Goal: Task Accomplishment & Management: Manage account settings

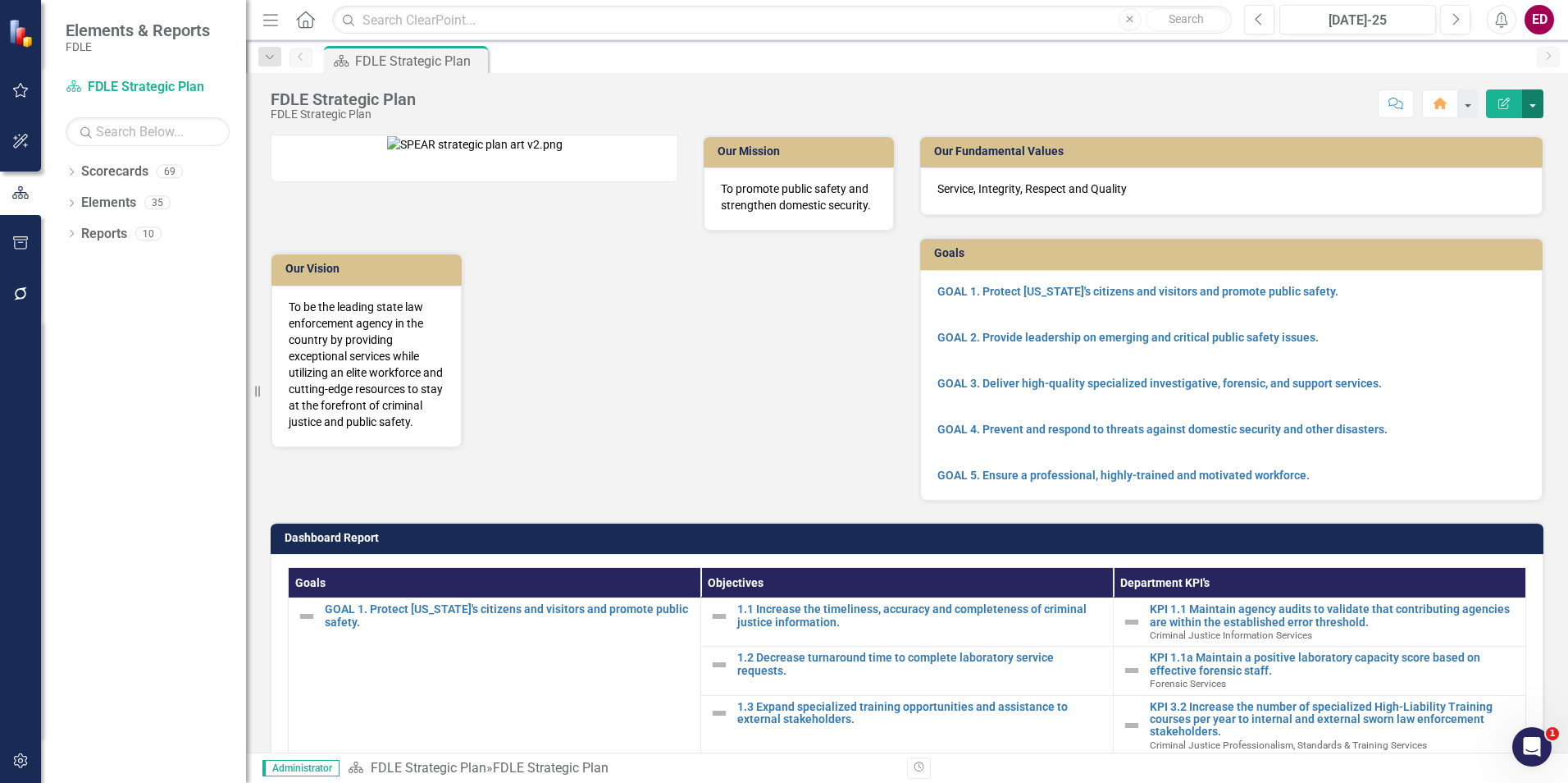
click at [1401, 109] on button "button" at bounding box center [1532, 104] width 21 height 29
click at [1401, 164] on link "Edit Report Edit Layout" at bounding box center [1476, 165] width 133 height 30
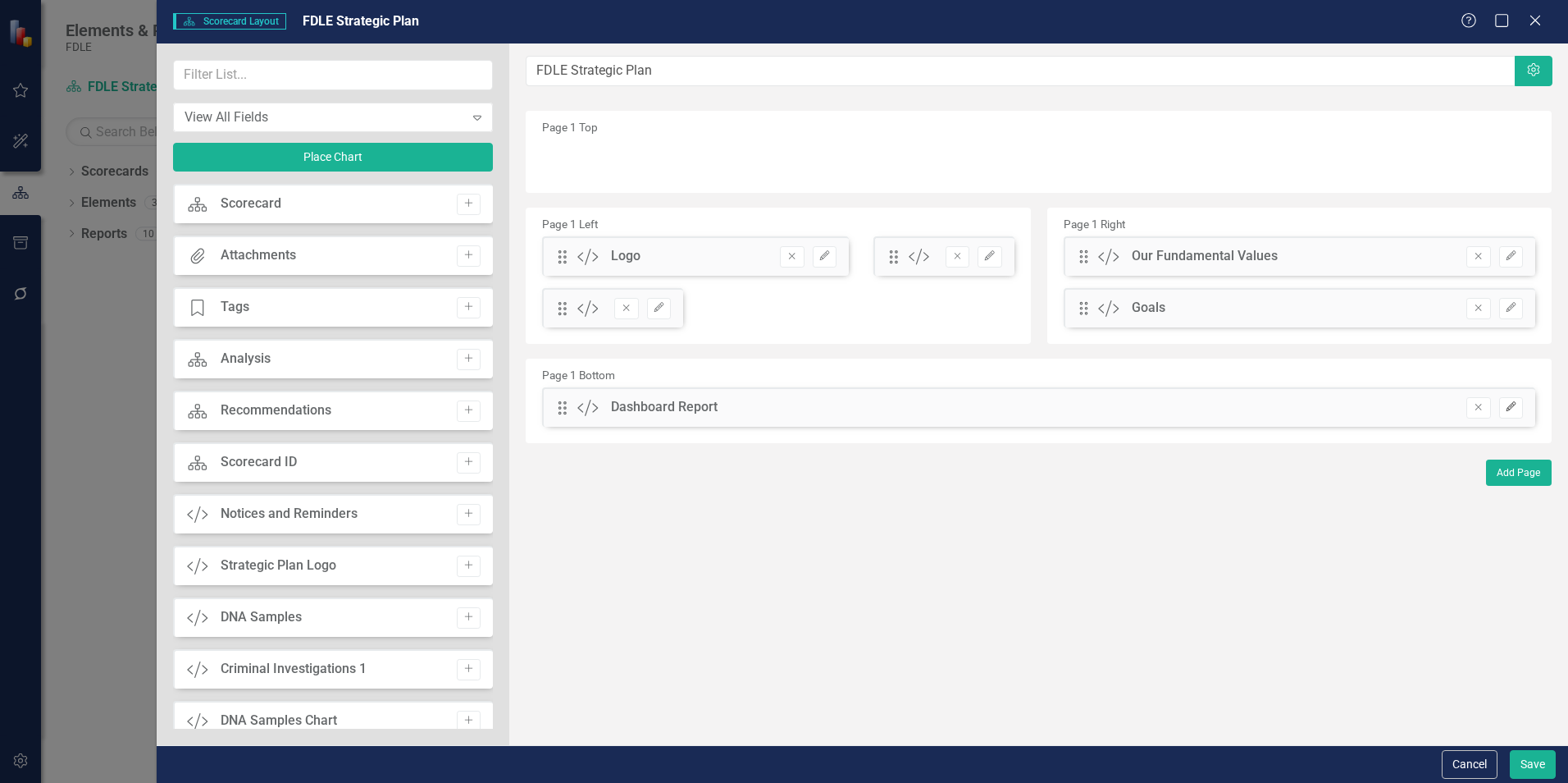
click at [1401, 405] on icon "button" at bounding box center [1511, 406] width 10 height 10
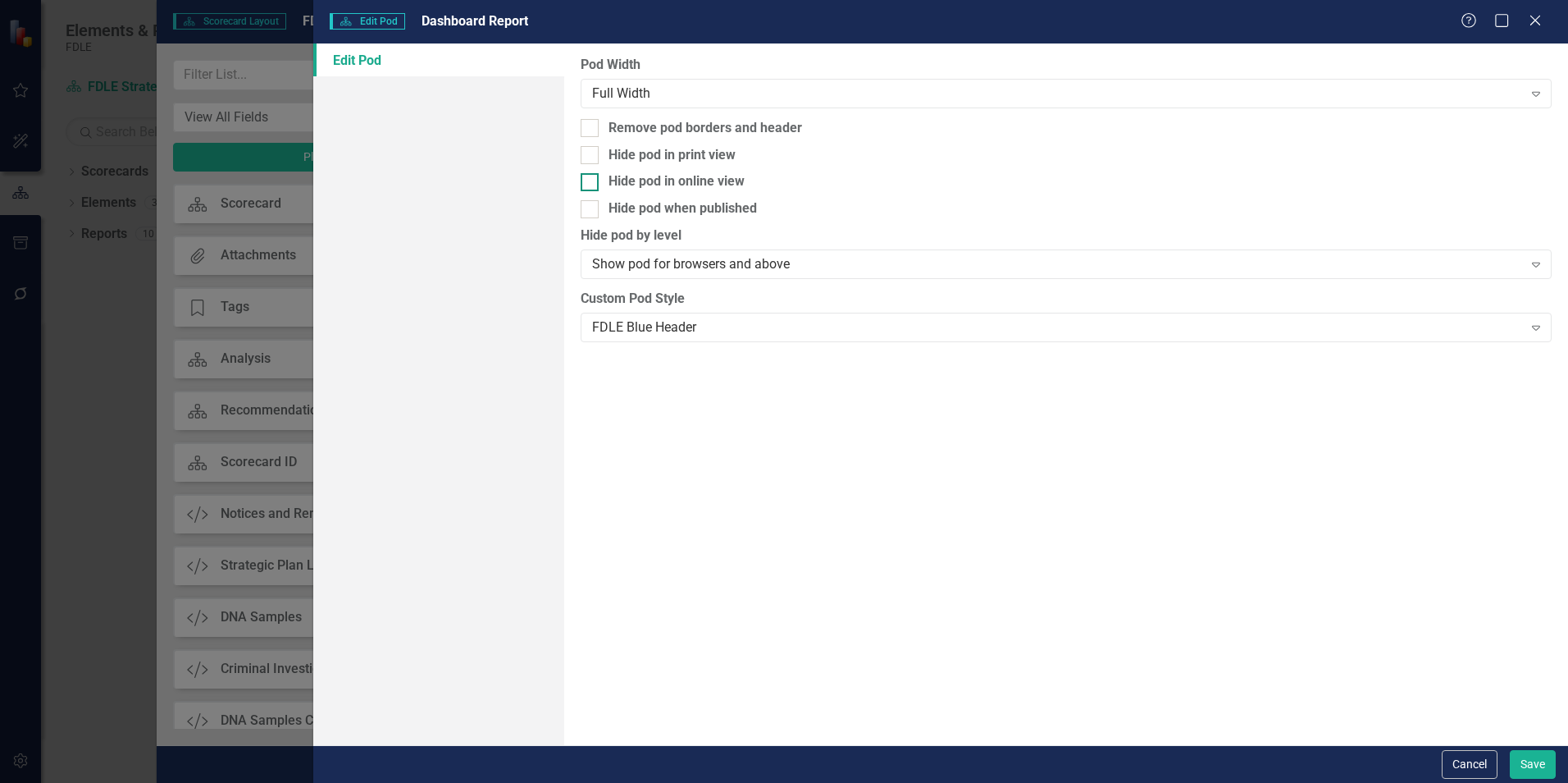
click at [793, 182] on div "Hide pod in online view" at bounding box center [1066, 182] width 972 height 19
click at [591, 182] on input "Hide pod in online view" at bounding box center [586, 179] width 11 height 11
checkbox input "true"
click at [795, 205] on div "Hide pod when published" at bounding box center [1066, 208] width 972 height 19
click at [591, 205] on input "Hide pod when published" at bounding box center [586, 205] width 11 height 11
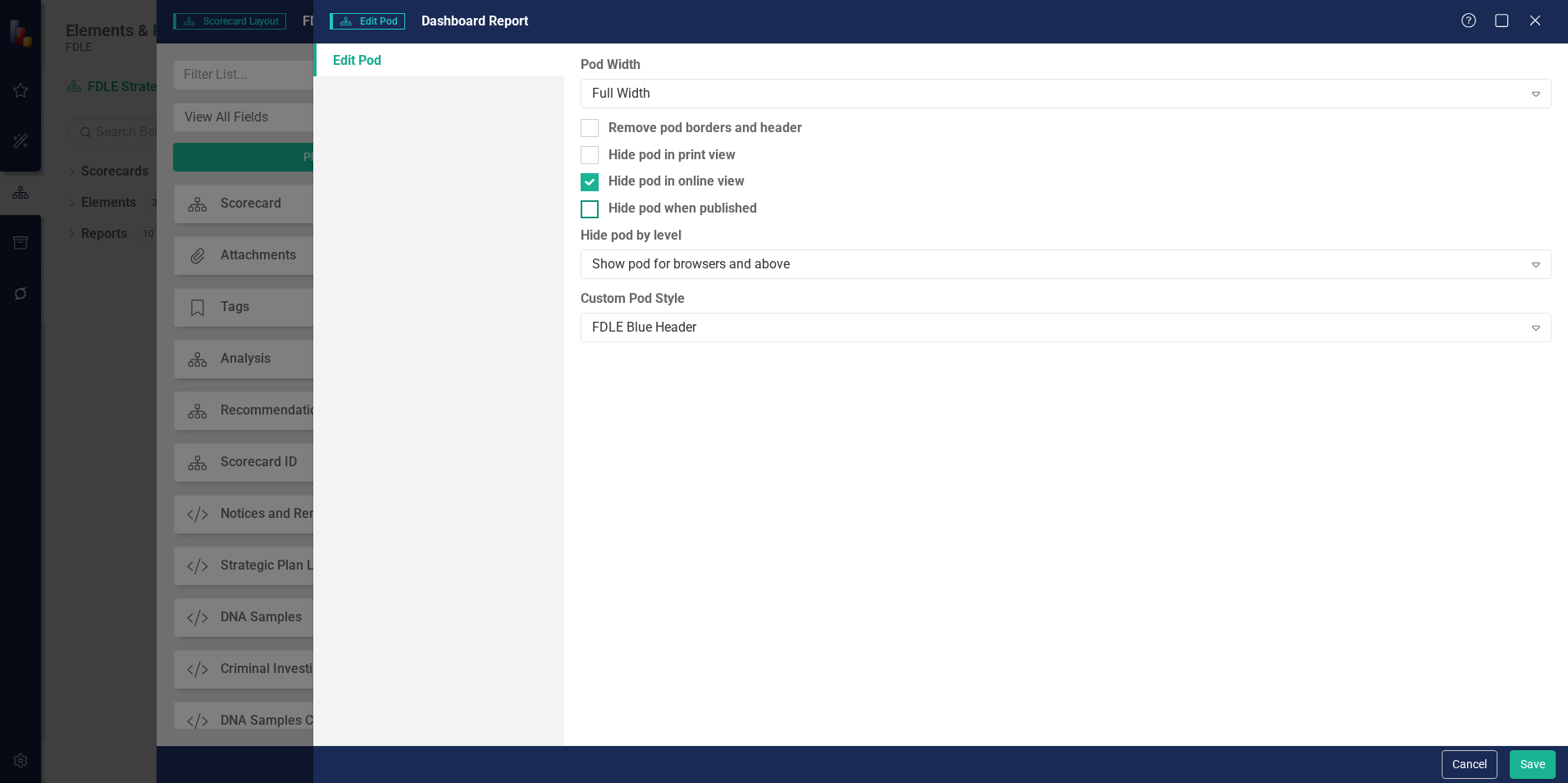
checkbox input "true"
click at [1401, 765] on button "Save" at bounding box center [1533, 764] width 46 height 29
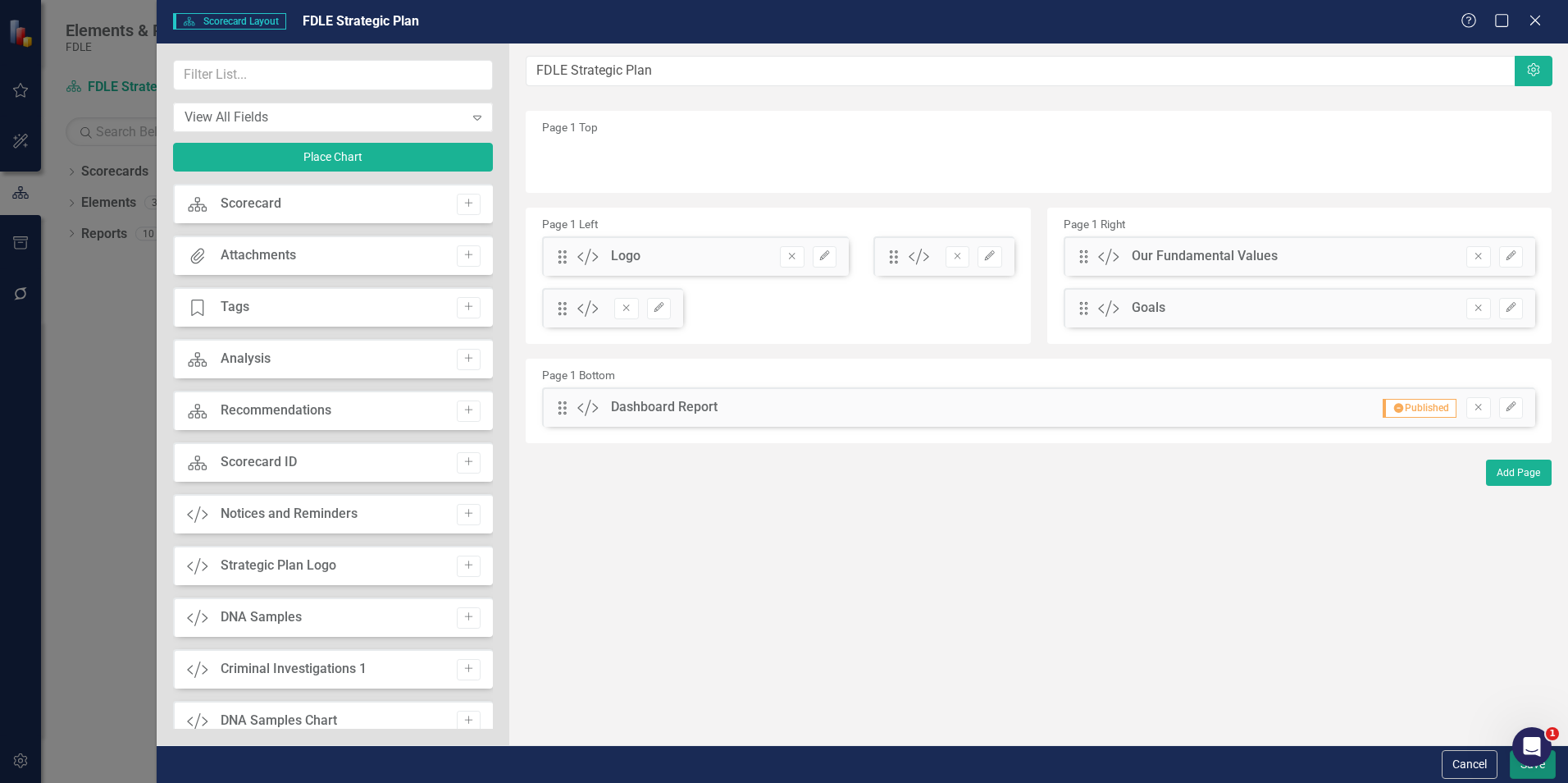
click at [1401, 767] on button "Save" at bounding box center [1533, 764] width 46 height 29
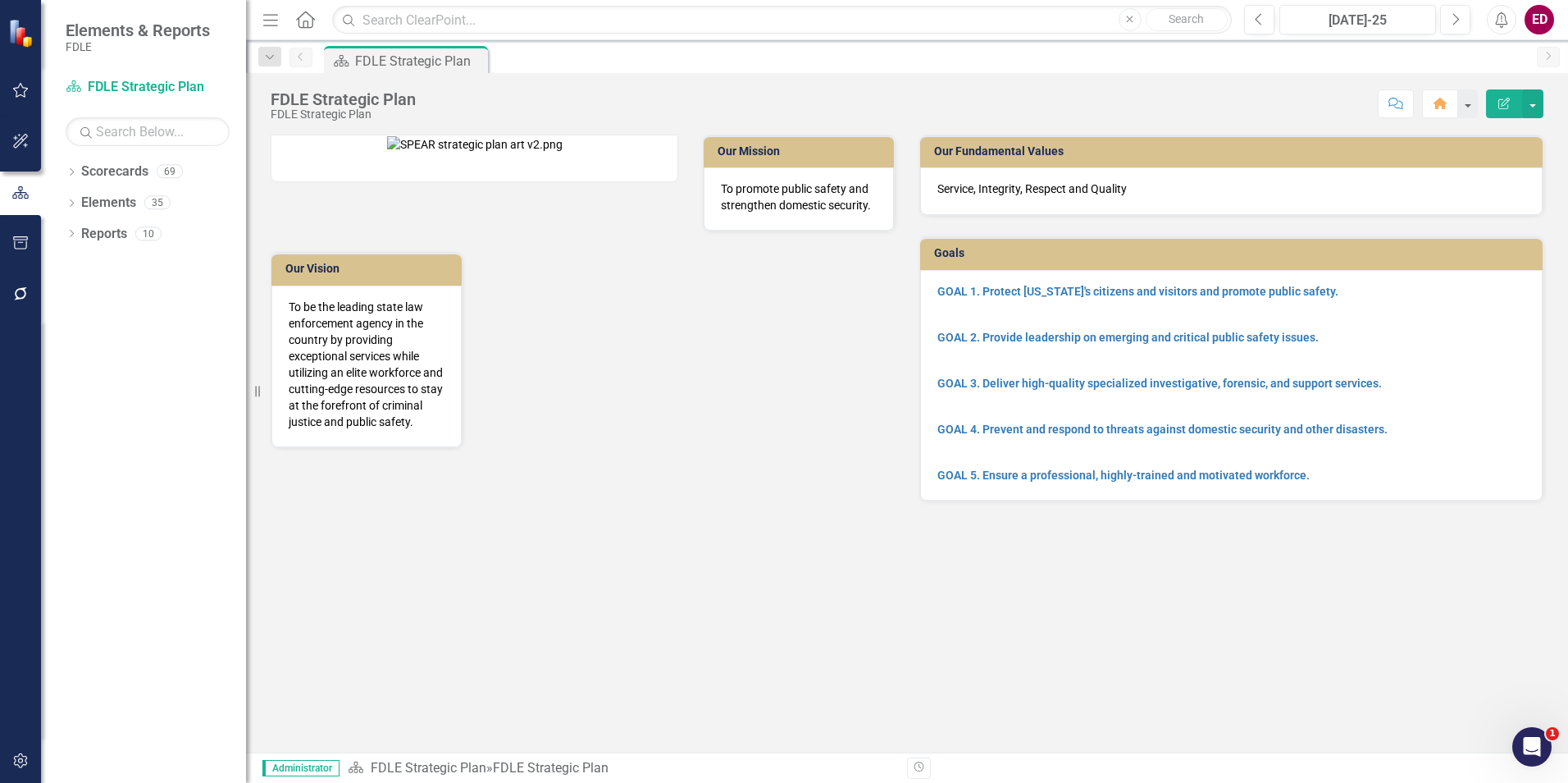
click at [1401, 101] on button "Edit Report" at bounding box center [1504, 104] width 36 height 29
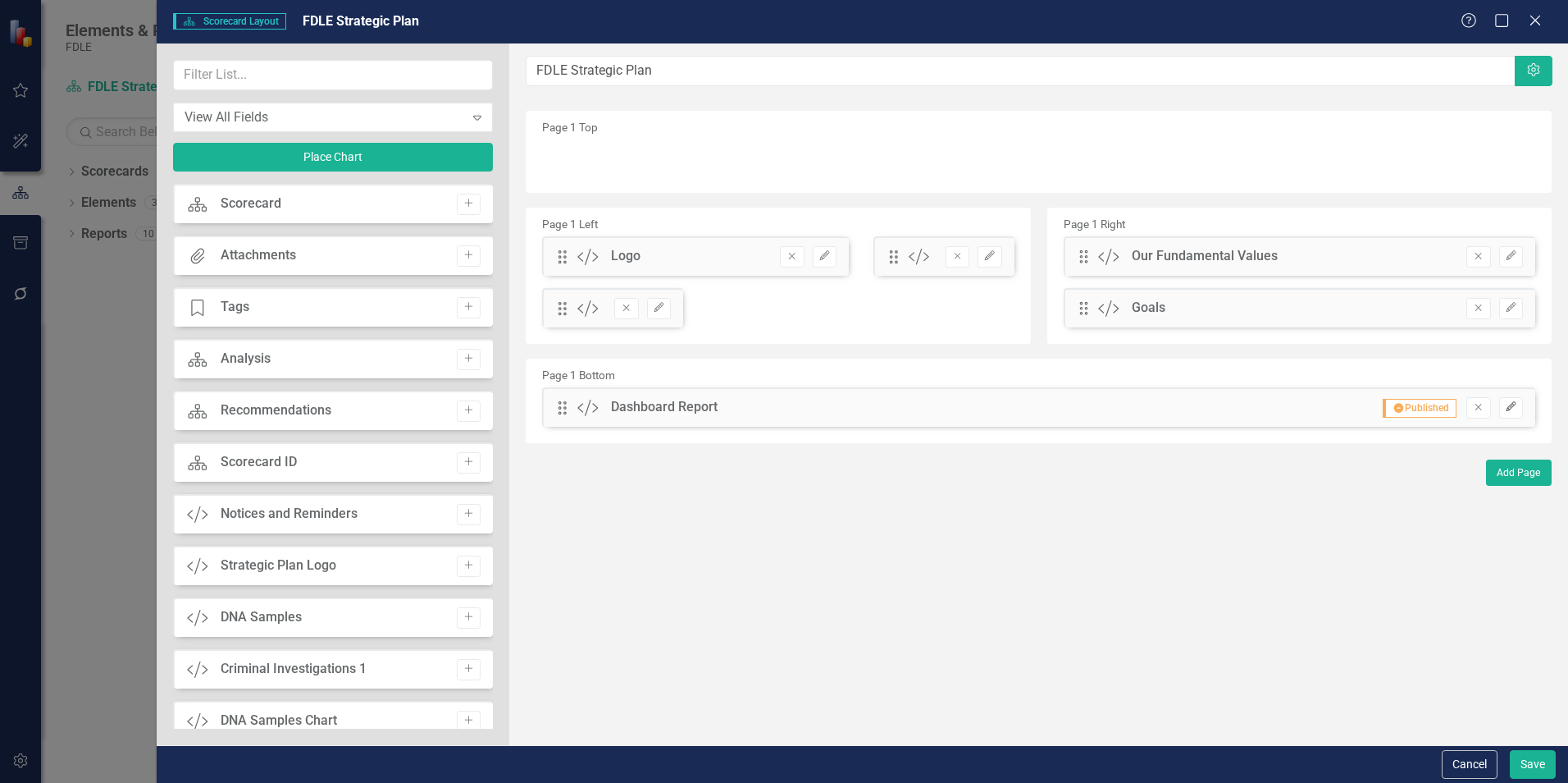
click at [1401, 418] on button "Edit" at bounding box center [1511, 407] width 24 height 21
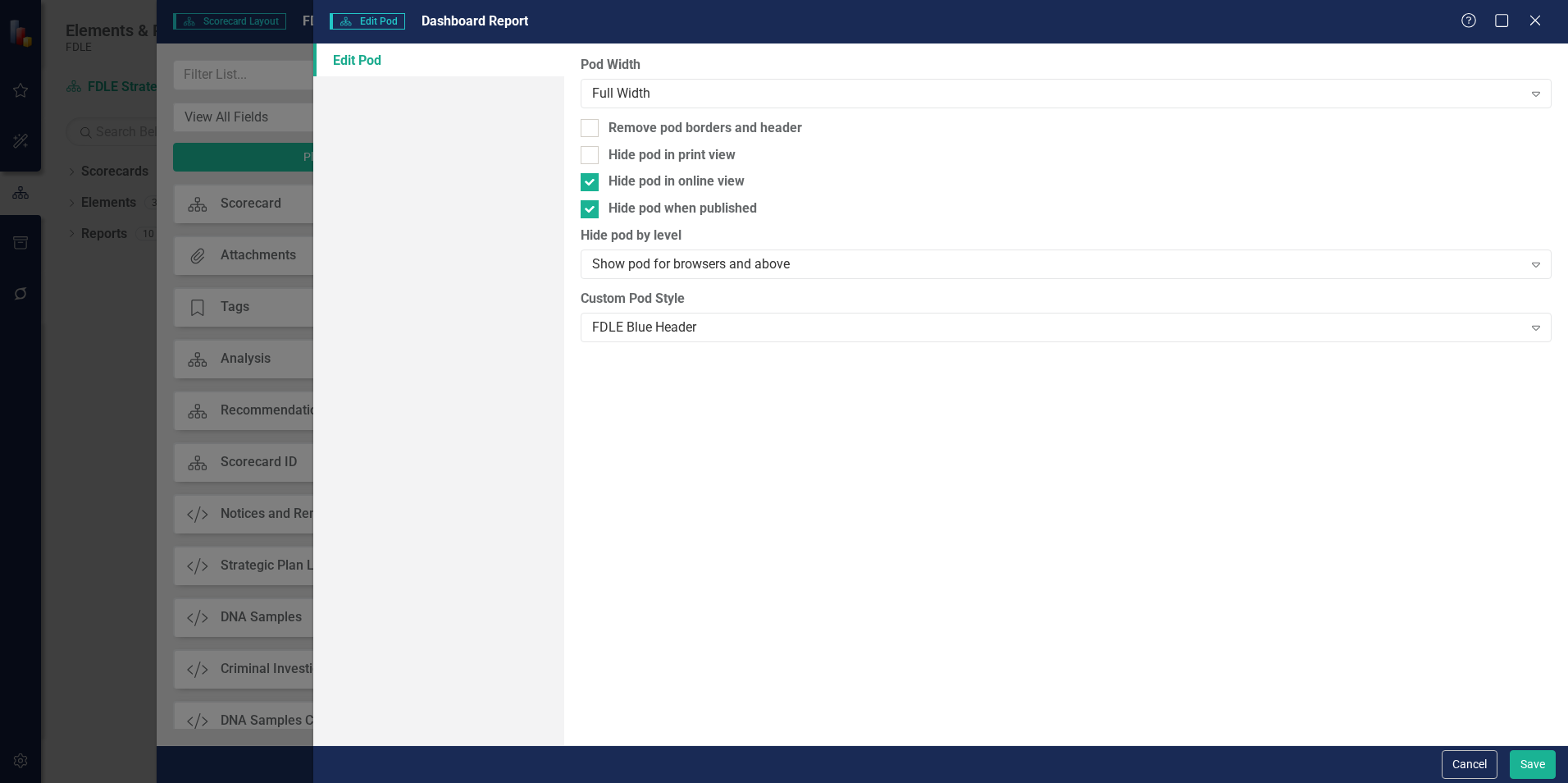
click at [661, 195] on div "Pod Width Full Width Expand Remove pod borders and header Hide pod in print vie…" at bounding box center [1066, 394] width 1004 height 701
click at [681, 213] on div "Hide pod when published" at bounding box center [682, 208] width 149 height 19
click at [591, 210] on input "Hide pod when published" at bounding box center [586, 205] width 11 height 11
checkbox input "false"
click at [704, 174] on div "Hide pod in online view" at bounding box center [676, 182] width 137 height 19
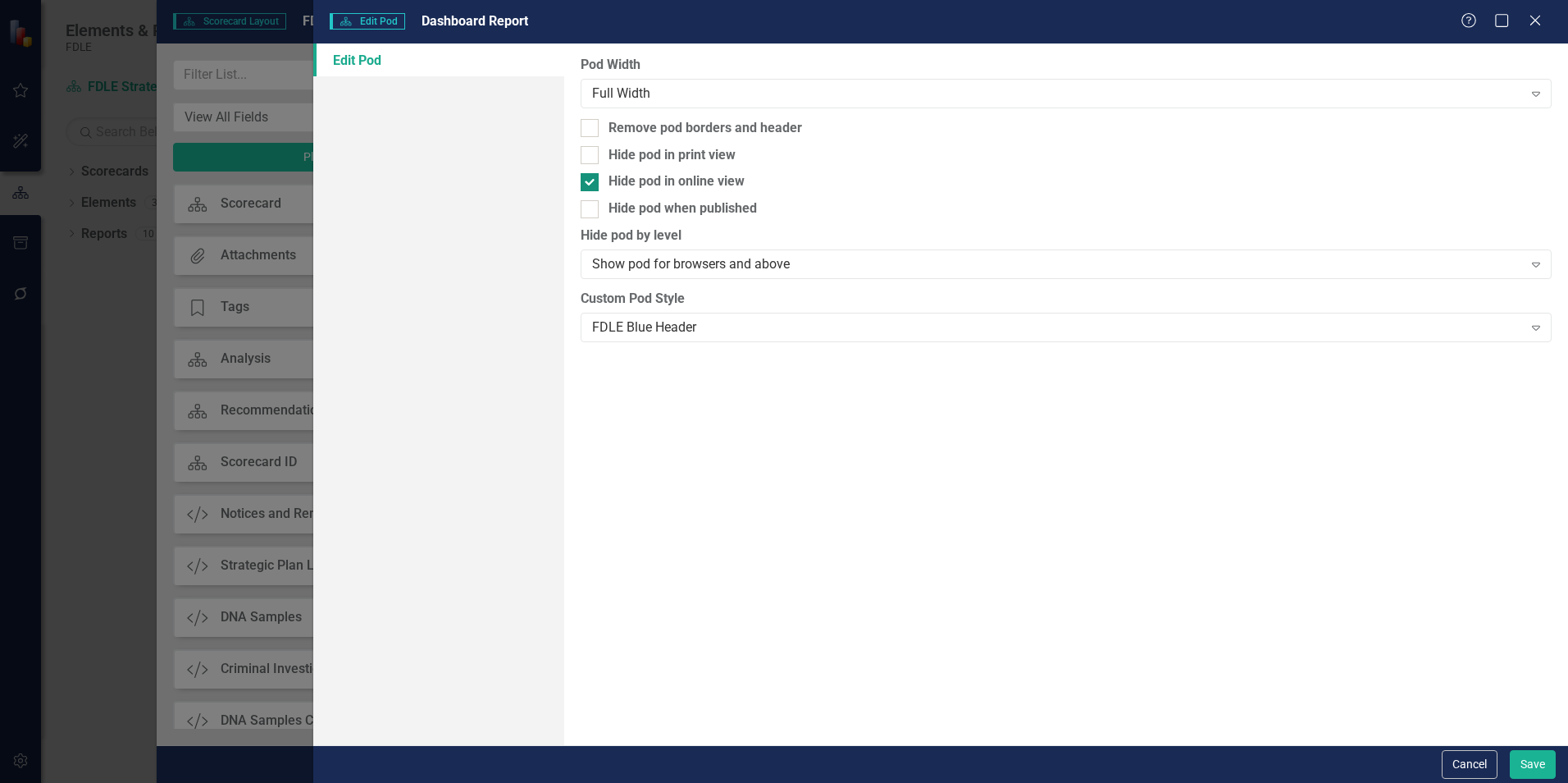
click at [591, 174] on input "Hide pod in online view" at bounding box center [586, 179] width 11 height 11
checkbox input "false"
click at [737, 116] on div "Pod Width Full Width Expand Remove pod borders and header Hide pod in print vie…" at bounding box center [1066, 394] width 1004 height 701
click at [738, 116] on div "Pod Width Full Width Expand Remove pod borders and header Hide pod in print vie…" at bounding box center [1066, 394] width 1004 height 701
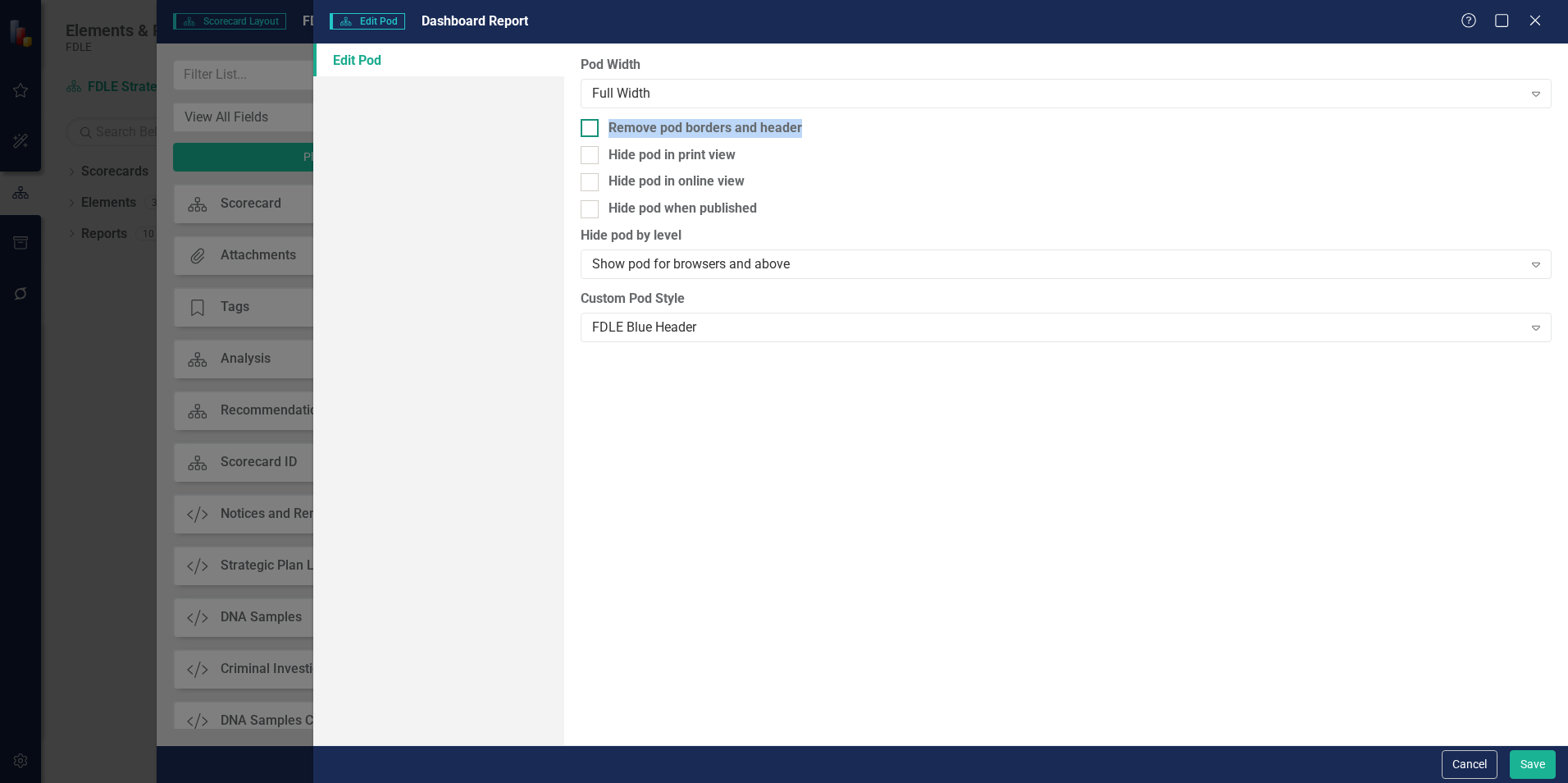
drag, startPoint x: 738, startPoint y: 116, endPoint x: 756, endPoint y: 135, distance: 26.2
click at [756, 135] on div "Remove pod borders and header" at bounding box center [705, 128] width 194 height 19
click at [591, 130] on input "Remove pod borders and header" at bounding box center [586, 124] width 11 height 11
checkbox input "true"
click at [1401, 764] on button "Save" at bounding box center [1533, 764] width 46 height 29
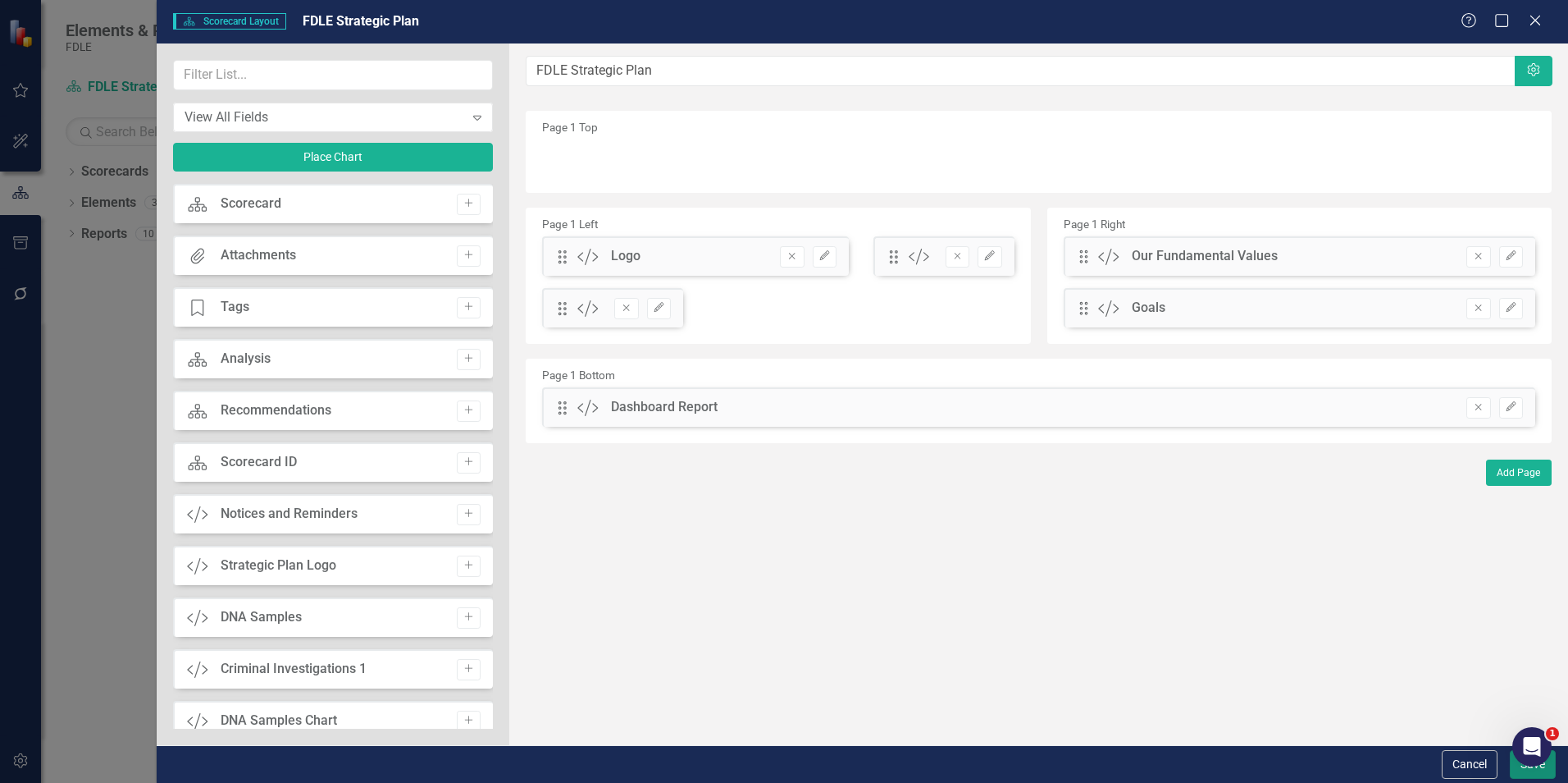
click at [1401, 776] on button "Save" at bounding box center [1533, 764] width 46 height 29
